Goal: Task Accomplishment & Management: Manage account settings

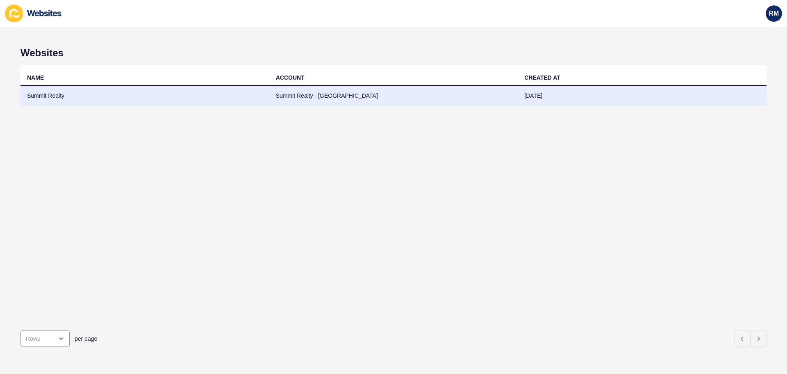
click at [287, 96] on td "Summit Realty - [GEOGRAPHIC_DATA]" at bounding box center [393, 96] width 249 height 20
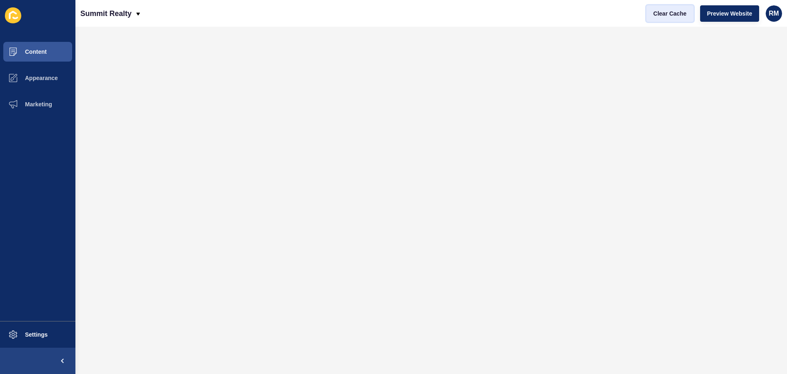
click at [670, 18] on button "Clear Cache" at bounding box center [670, 13] width 47 height 16
click at [42, 55] on button "Content" at bounding box center [37, 52] width 75 height 26
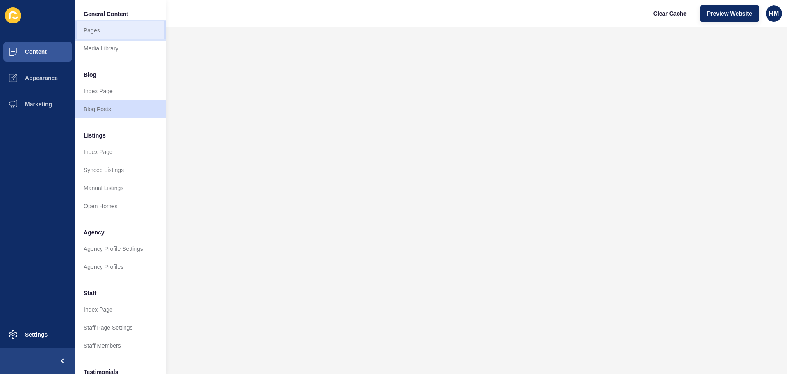
click at [101, 31] on link "Pages" at bounding box center [120, 30] width 90 height 18
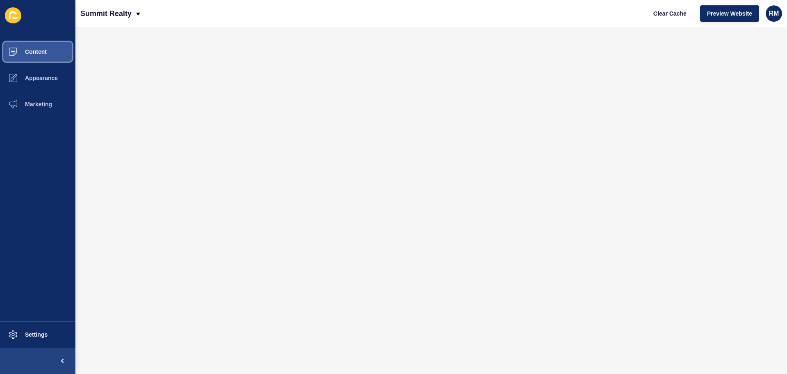
click at [54, 47] on button "Content" at bounding box center [37, 52] width 75 height 26
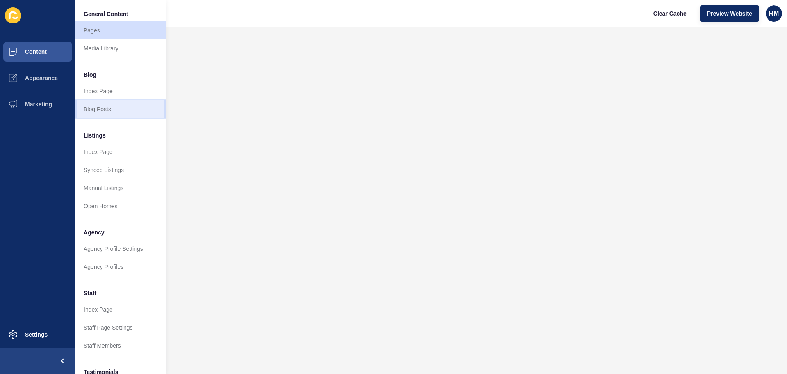
click at [103, 108] on link "Blog Posts" at bounding box center [120, 109] width 90 height 18
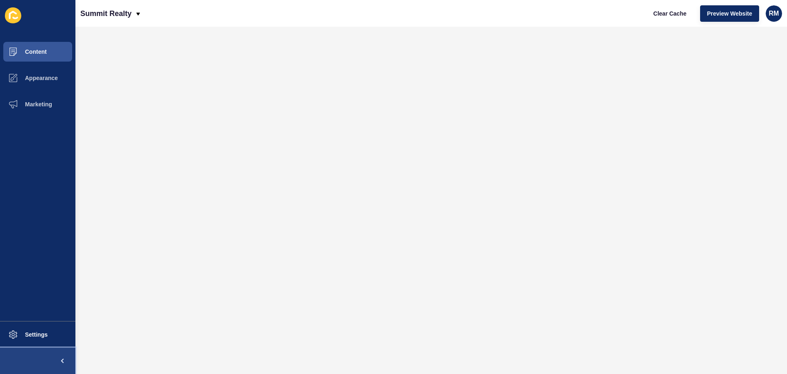
click at [65, 359] on span at bounding box center [62, 360] width 26 height 26
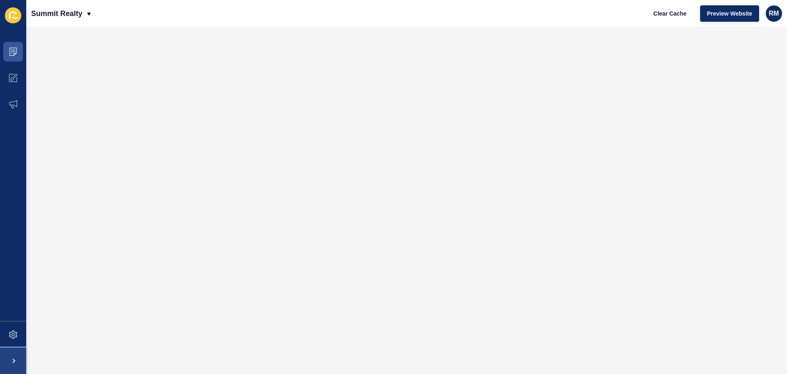
click at [16, 362] on span at bounding box center [13, 360] width 26 height 26
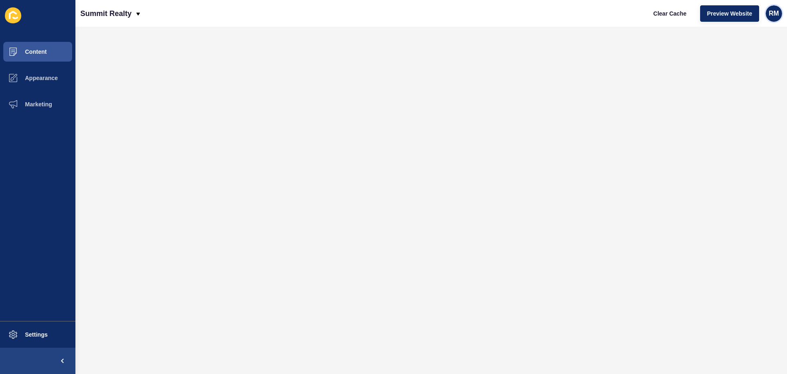
click at [774, 15] on span "RM" at bounding box center [774, 13] width 10 height 8
click at [735, 68] on link "Logout" at bounding box center [744, 68] width 60 height 18
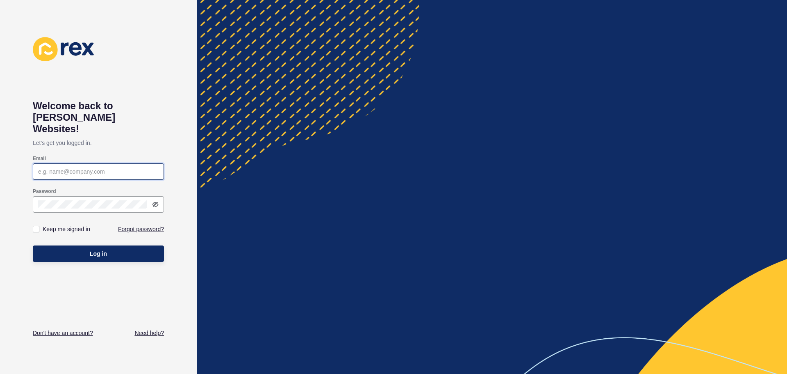
type input "hello@rhiannonmcdonald.com.au"
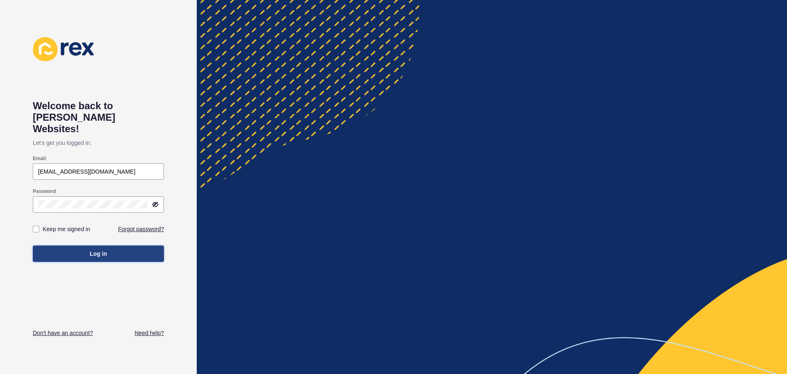
click at [100, 249] on span "Log in" at bounding box center [98, 253] width 17 height 8
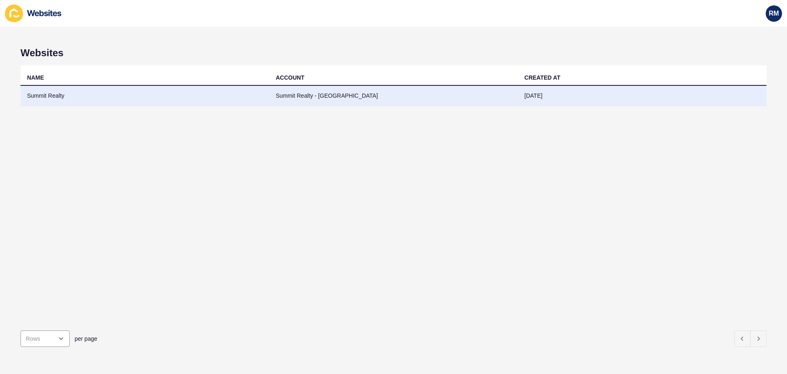
click at [378, 98] on td "Summit Realty - Waikiki" at bounding box center [393, 96] width 249 height 20
